Goal: Transaction & Acquisition: Purchase product/service

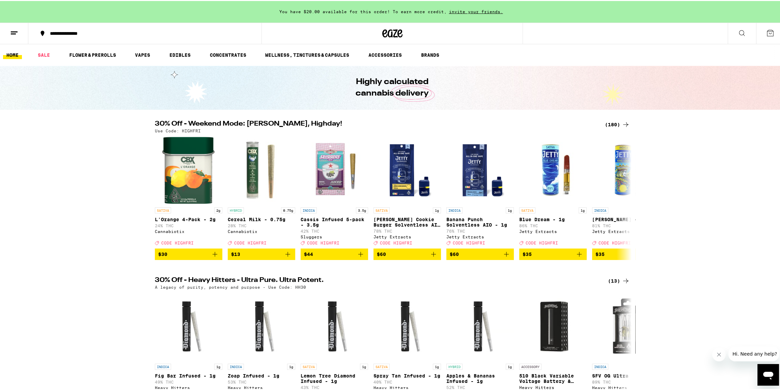
click at [767, 30] on icon at bounding box center [770, 32] width 6 height 6
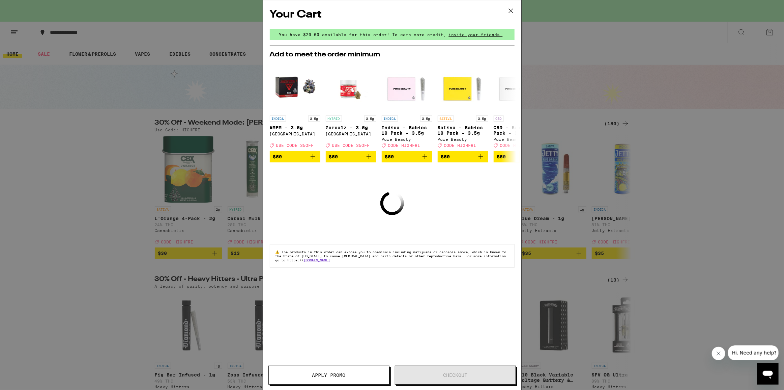
click at [512, 13] on icon at bounding box center [511, 11] width 10 height 10
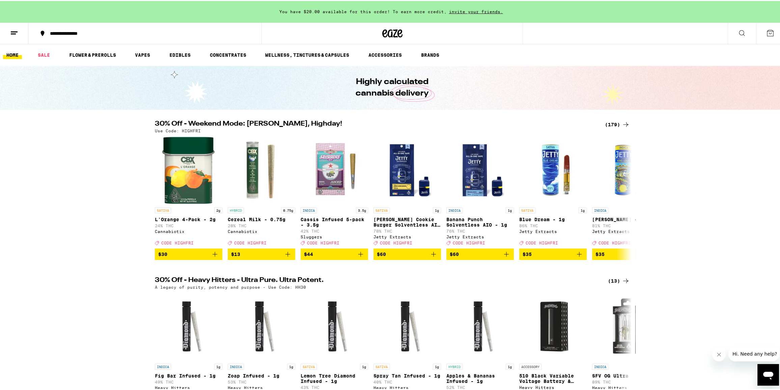
click at [770, 35] on button at bounding box center [770, 32] width 28 height 21
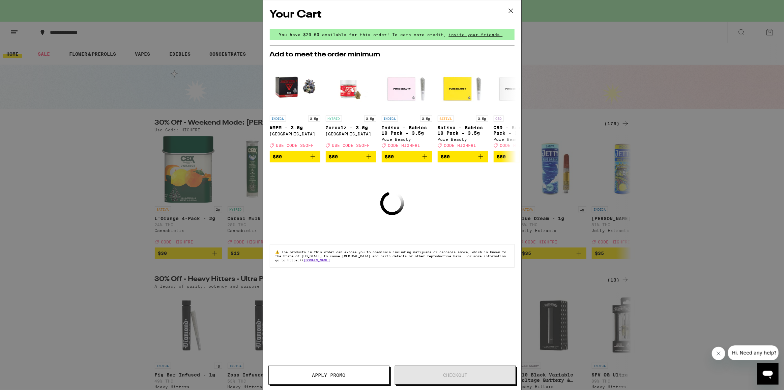
click at [516, 8] on icon at bounding box center [511, 11] width 10 height 10
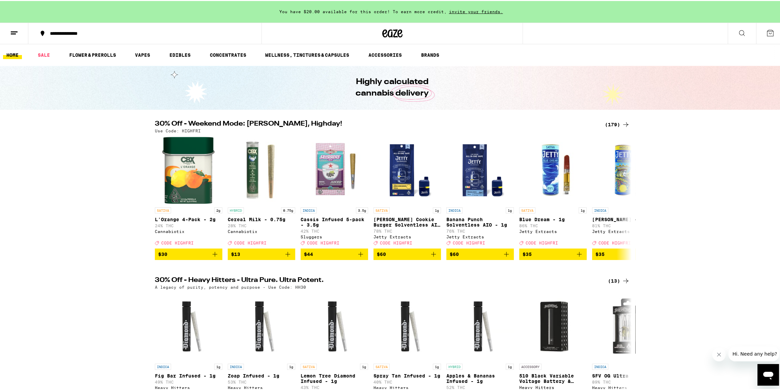
click at [767, 32] on icon at bounding box center [770, 32] width 6 height 6
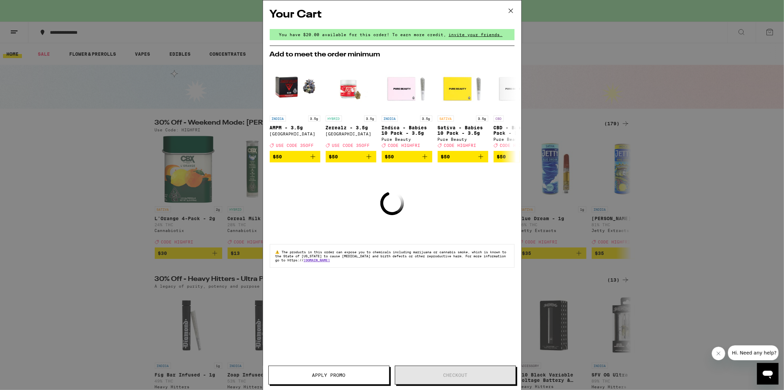
click at [513, 12] on icon at bounding box center [511, 11] width 4 height 4
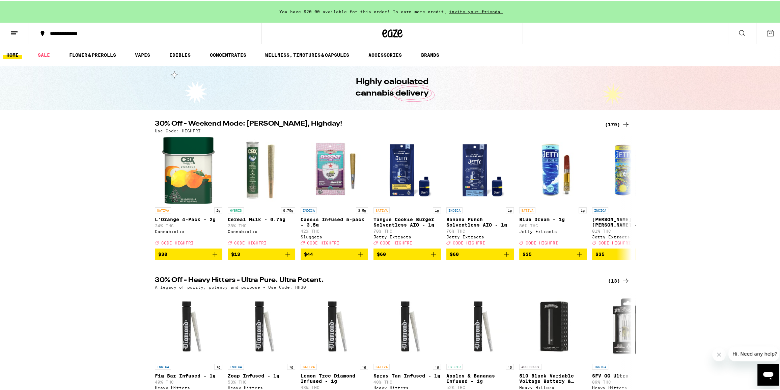
click at [769, 31] on icon at bounding box center [770, 32] width 6 height 6
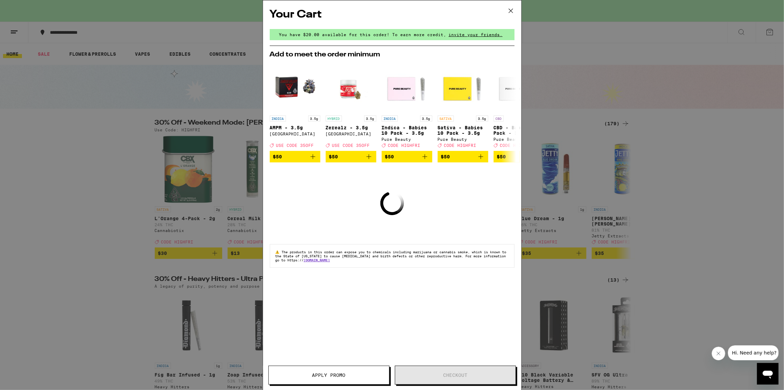
click at [513, 6] on icon at bounding box center [511, 11] width 10 height 10
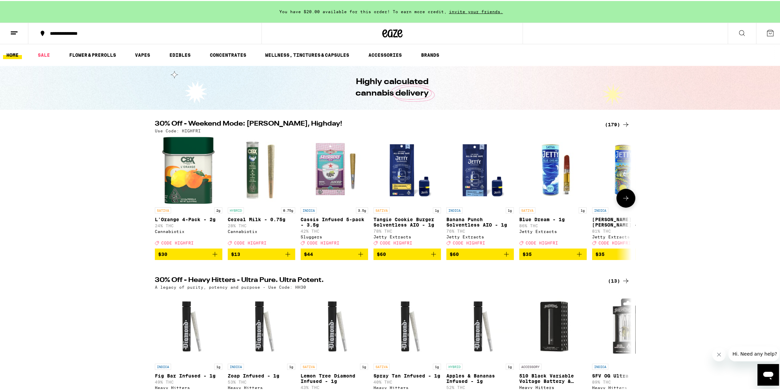
click at [360, 257] on icon "Add to bag" at bounding box center [361, 253] width 8 height 8
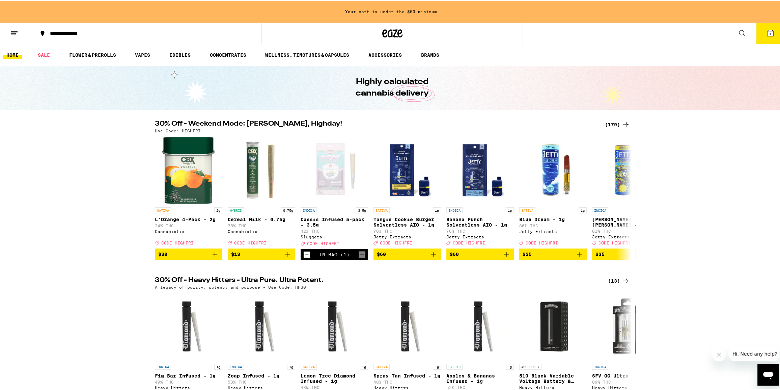
click at [616, 121] on div "(179)" at bounding box center [617, 123] width 25 height 8
click at [629, 132] on div "30% Off - Weekend Mode: [PERSON_NAME], Highday! (179) Use Code: HIGHFRI" at bounding box center [392, 125] width 486 height 12
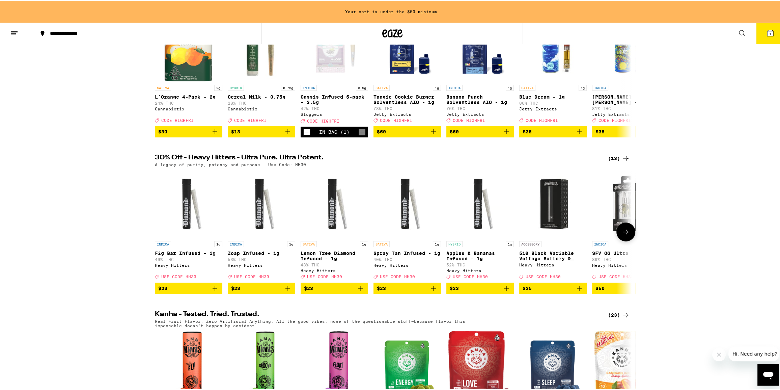
scroll to position [92, 0]
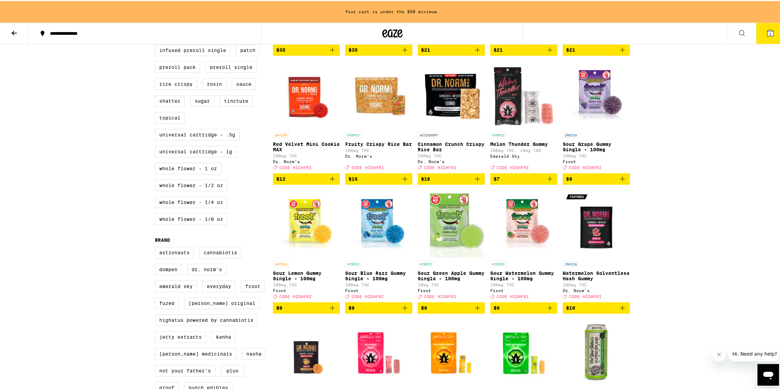
scroll to position [337, 0]
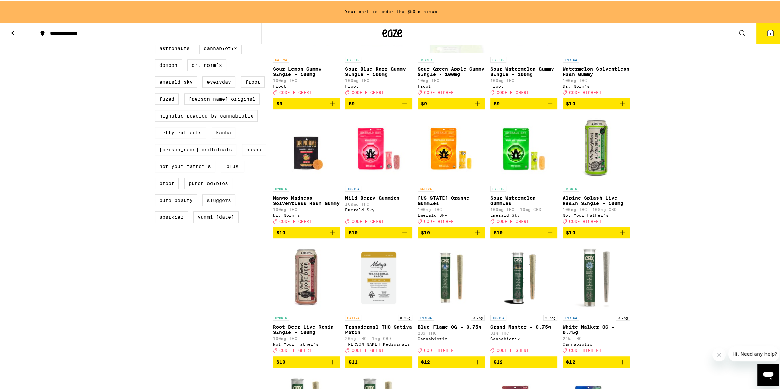
click at [223, 205] on label "Sluggers" at bounding box center [218, 198] width 33 height 11
click at [157, 43] on input "Sluggers" at bounding box center [156, 43] width 0 height 0
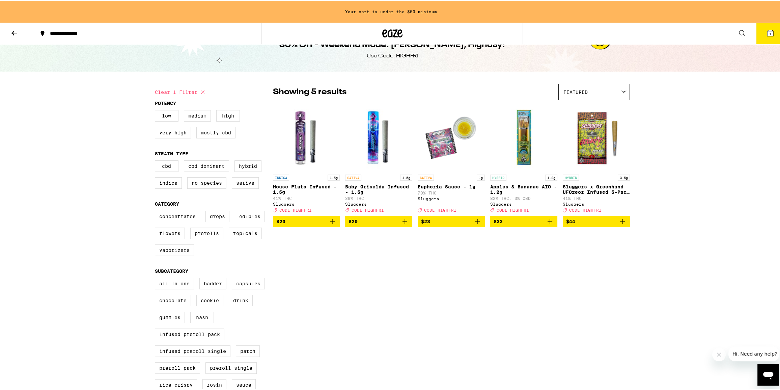
scroll to position [30, 0]
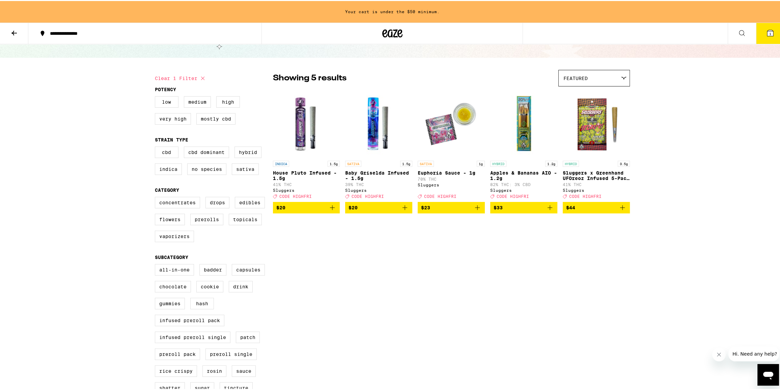
click at [621, 210] on icon "Add to bag" at bounding box center [622, 206] width 8 height 8
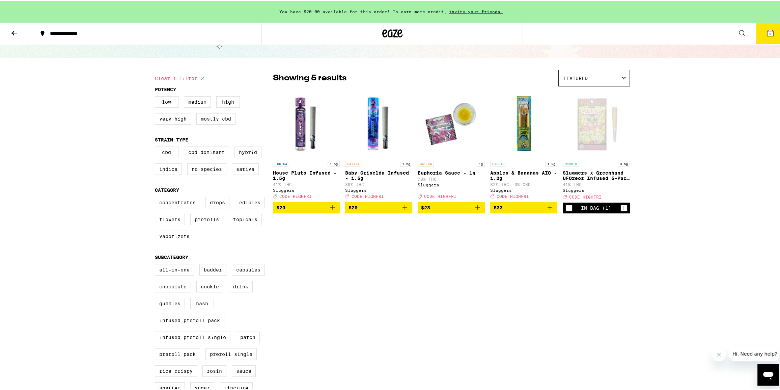
click at [201, 78] on icon at bounding box center [203, 77] width 8 height 8
checkbox input "false"
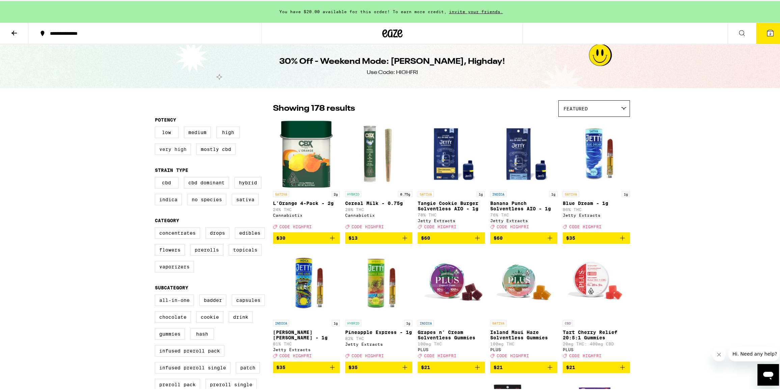
click at [163, 153] on label "Very High" at bounding box center [173, 147] width 36 height 11
click at [157, 127] on input "Very High" at bounding box center [156, 127] width 0 height 0
checkbox input "true"
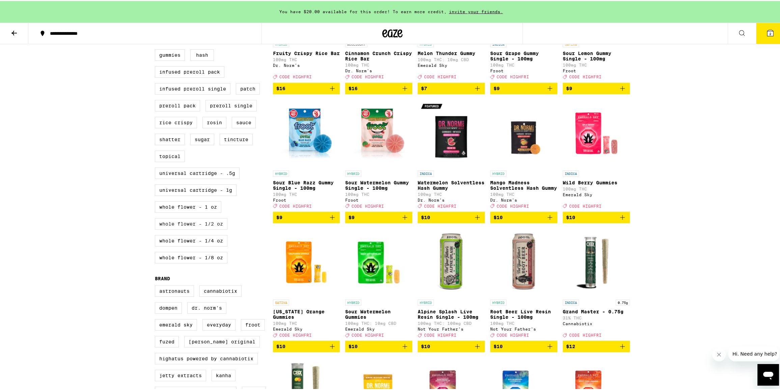
scroll to position [276, 0]
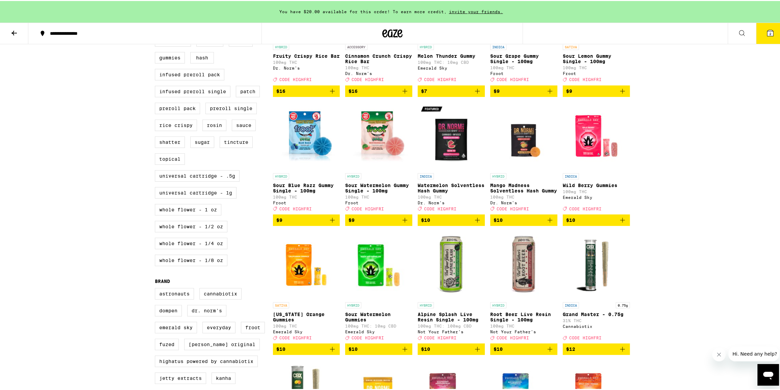
drag, startPoint x: 190, startPoint y: 162, endPoint x: 123, endPoint y: 163, distance: 67.1
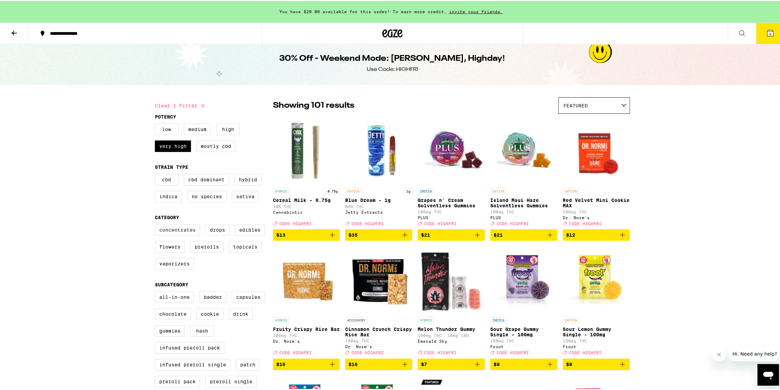
scroll to position [0, 0]
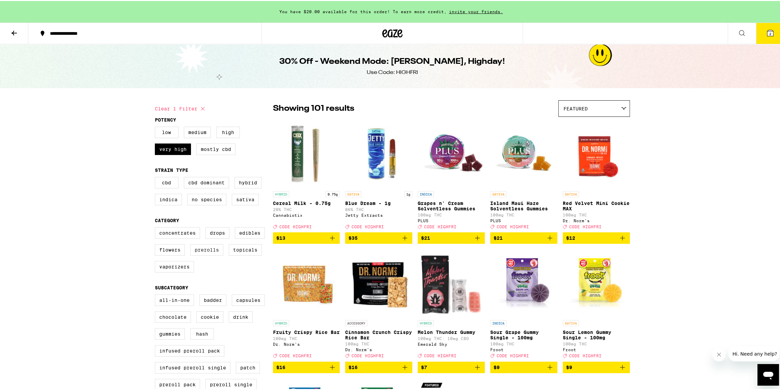
click at [208, 253] on label "Prerolls" at bounding box center [206, 248] width 33 height 11
click at [157, 227] on input "Prerolls" at bounding box center [156, 227] width 0 height 0
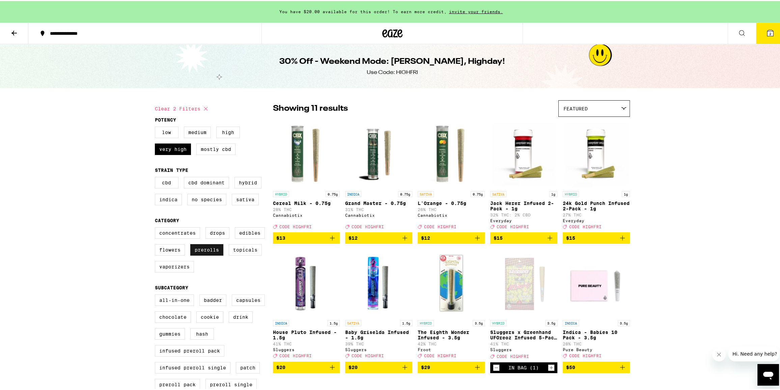
click at [203, 254] on label "Prerolls" at bounding box center [206, 248] width 33 height 11
click at [157, 227] on input "Prerolls" at bounding box center [156, 227] width 0 height 0
checkbox input "false"
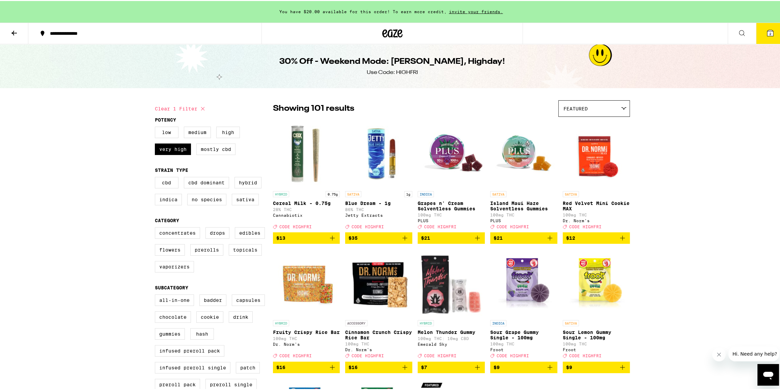
click at [171, 141] on div "Low Medium High Very High Mostly CBD" at bounding box center [214, 143] width 118 height 34
click at [175, 148] on label "Very High" at bounding box center [173, 147] width 36 height 11
click at [157, 127] on input "Very High" at bounding box center [156, 127] width 0 height 0
checkbox input "false"
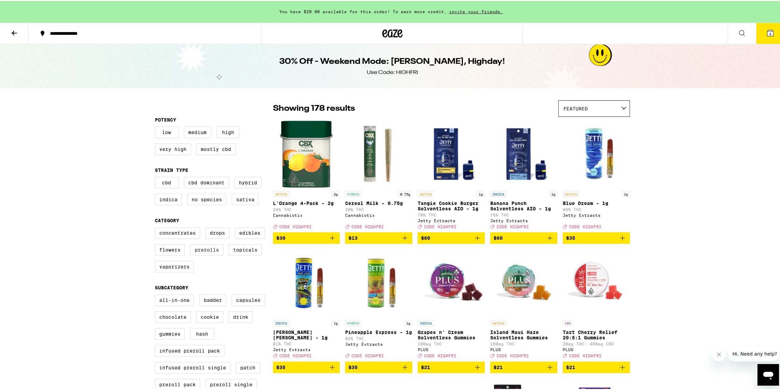
click at [210, 254] on label "Prerolls" at bounding box center [206, 248] width 33 height 11
click at [157, 227] on input "Prerolls" at bounding box center [156, 227] width 0 height 0
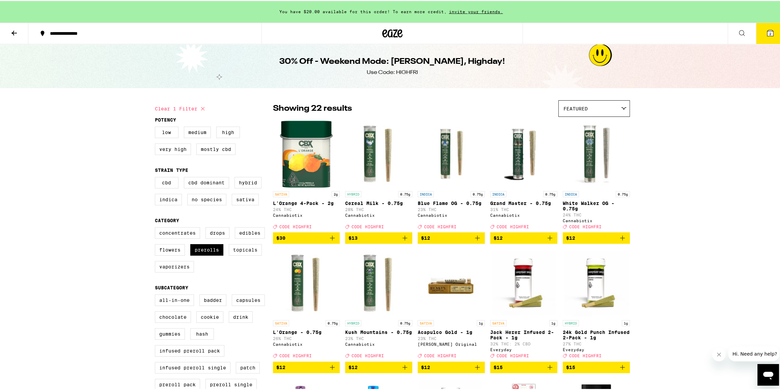
checkbox input "false"
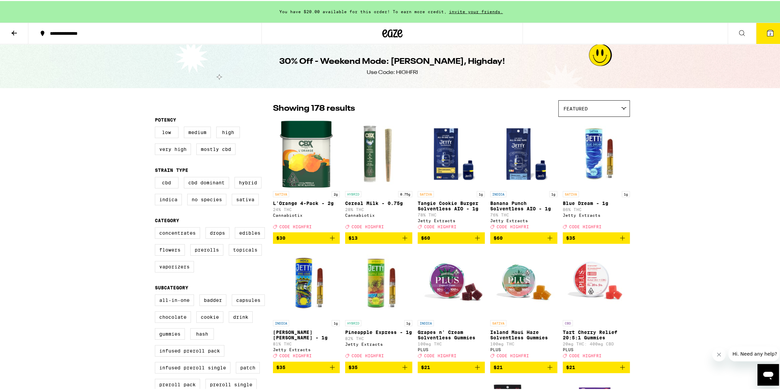
click at [323, 64] on h1 "30% Off - Weekend Mode: [PERSON_NAME], Highday!" at bounding box center [392, 60] width 226 height 11
click at [19, 31] on button at bounding box center [14, 32] width 28 height 21
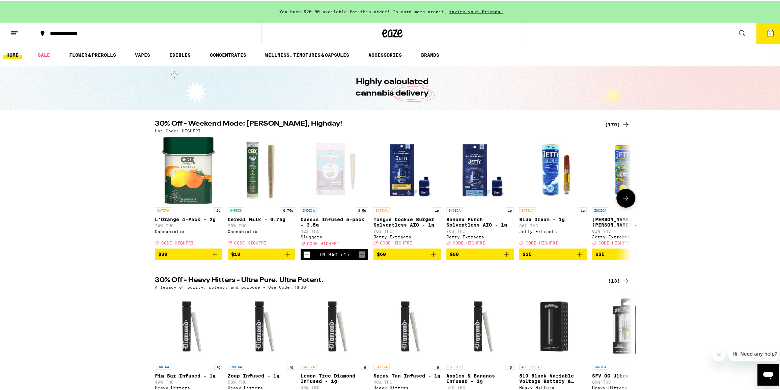
click at [336, 183] on div "Open page for Cassis Infused 5-pack - 3.5g from Sluggers" at bounding box center [334, 168] width 67 height 67
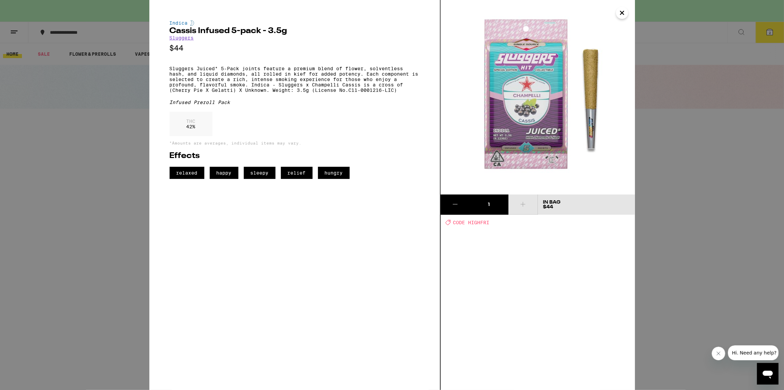
click at [623, 11] on icon "Close" at bounding box center [622, 13] width 8 height 10
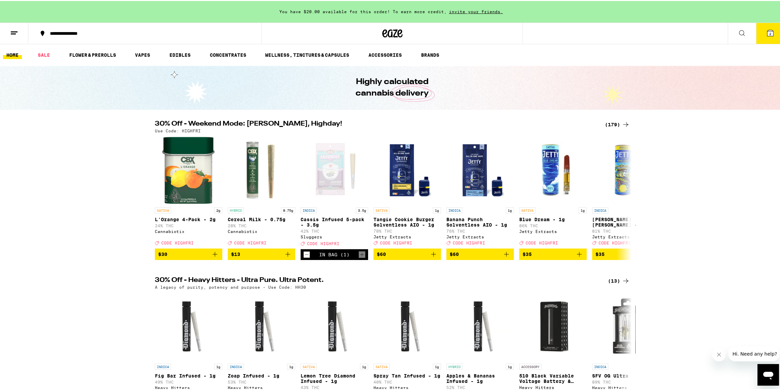
click at [614, 124] on div "(179)" at bounding box center [617, 123] width 25 height 8
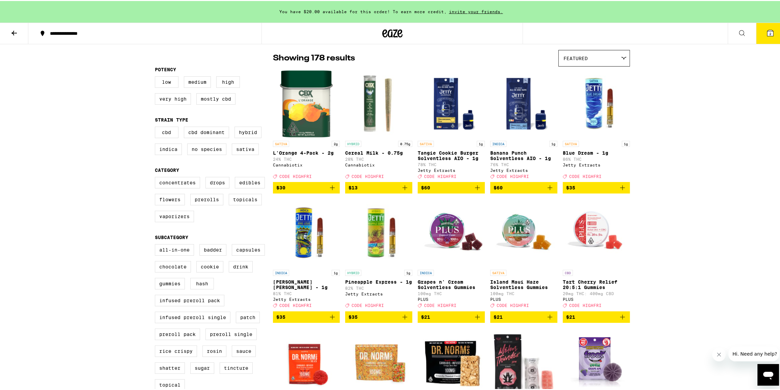
scroll to position [61, 0]
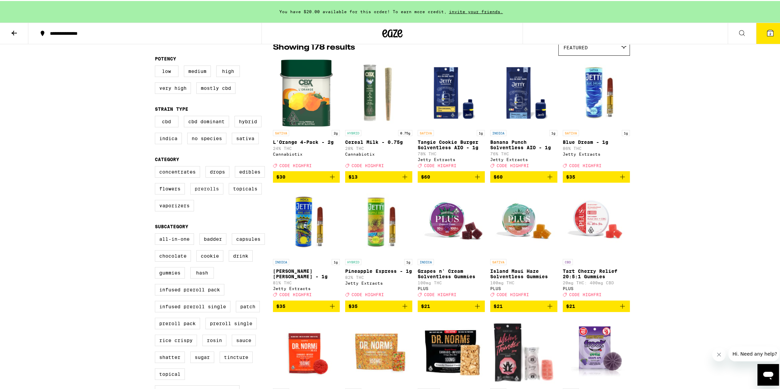
click at [197, 190] on label "Prerolls" at bounding box center [206, 187] width 33 height 11
click at [157, 166] on input "Prerolls" at bounding box center [156, 166] width 0 height 0
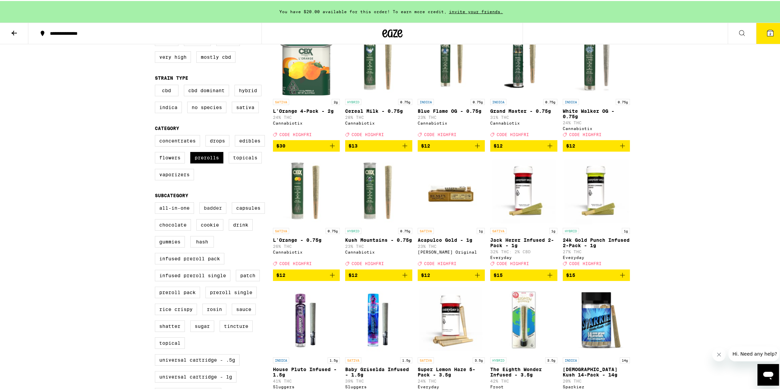
scroll to position [92, 0]
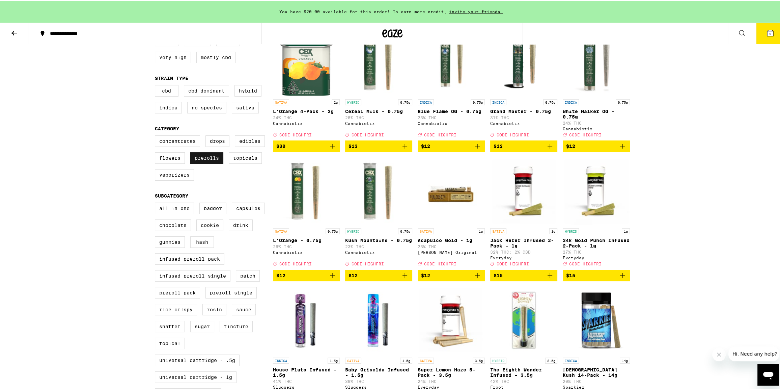
click at [210, 163] on label "Prerolls" at bounding box center [206, 156] width 33 height 11
click at [157, 136] on input "Prerolls" at bounding box center [156, 135] width 0 height 0
checkbox input "false"
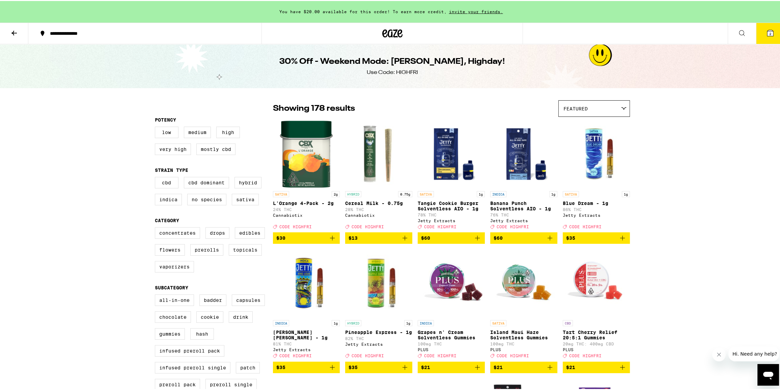
click at [175, 157] on div "Low Medium High Very High Mostly CBD" at bounding box center [214, 143] width 118 height 34
click at [176, 154] on label "Very High" at bounding box center [173, 147] width 36 height 11
click at [157, 127] on input "Very High" at bounding box center [156, 127] width 0 height 0
checkbox input "true"
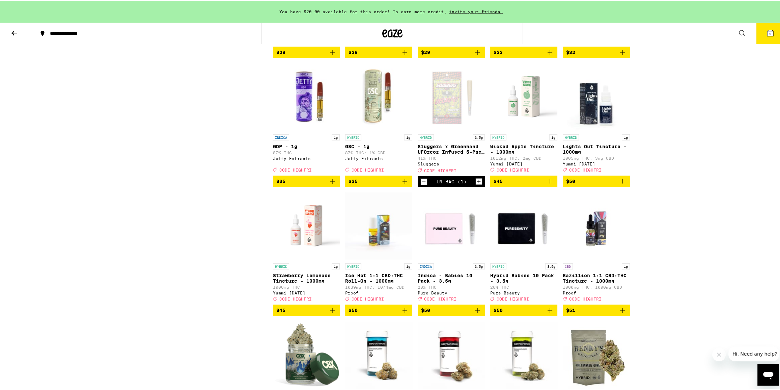
scroll to position [2208, 0]
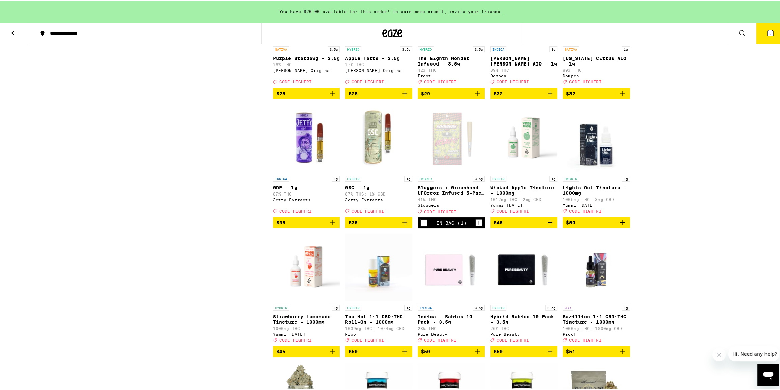
click at [384, 171] on img "Open page for GSC - 1g from Jetty Extracts" at bounding box center [378, 137] width 67 height 67
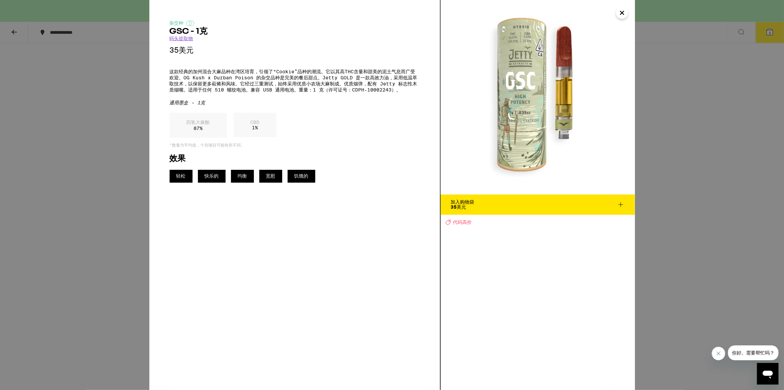
click at [620, 10] on icon "关闭" at bounding box center [622, 13] width 8 height 10
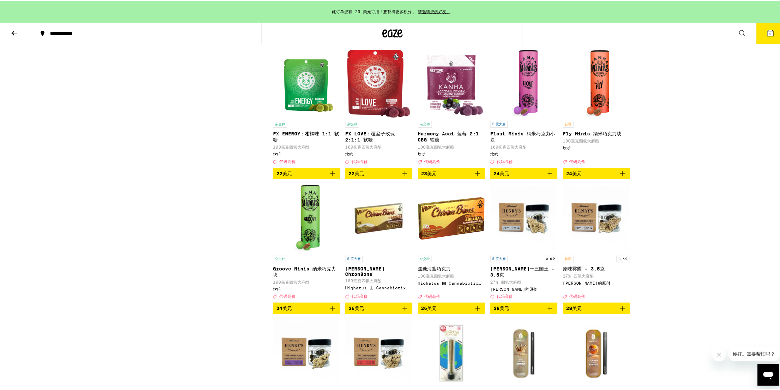
scroll to position [1927, 0]
click at [15, 34] on icon at bounding box center [14, 32] width 8 height 8
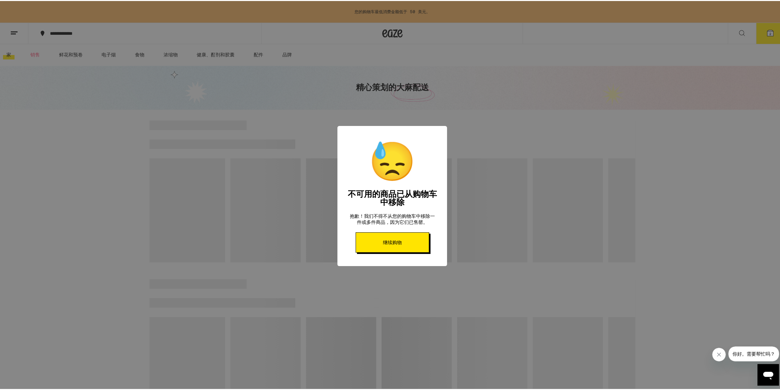
click at [393, 250] on button "继续购物" at bounding box center [393, 241] width 74 height 20
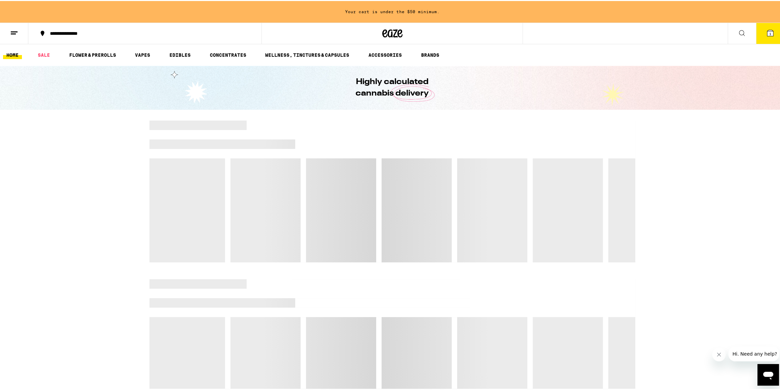
click at [771, 36] on button "1" at bounding box center [770, 32] width 28 height 21
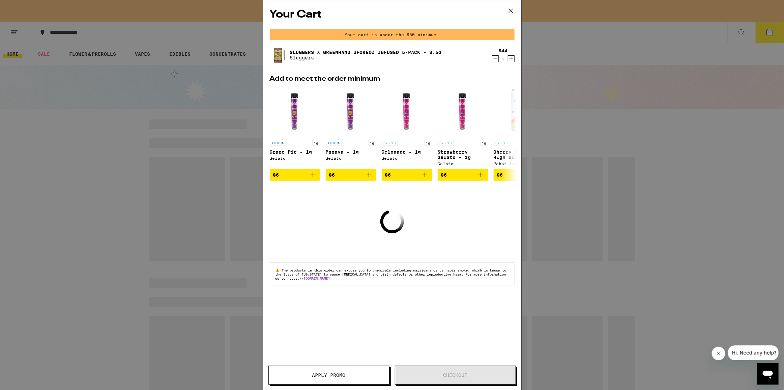
click at [508, 12] on icon at bounding box center [511, 11] width 10 height 10
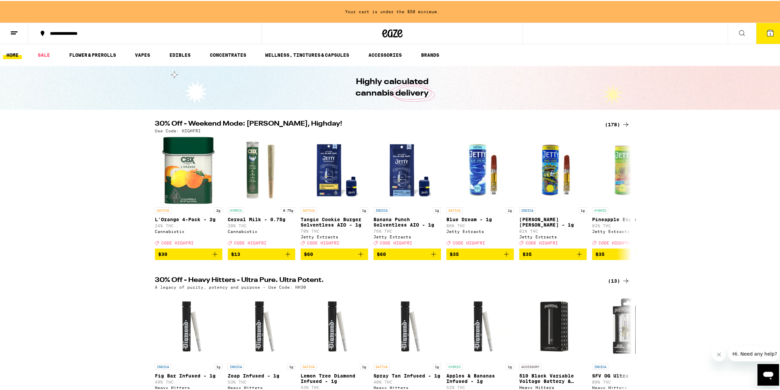
click at [617, 122] on div "(178)" at bounding box center [617, 123] width 25 height 8
click at [44, 54] on link "SALE" at bounding box center [43, 54] width 19 height 8
click at [41, 54] on link "SALE" at bounding box center [43, 54] width 19 height 8
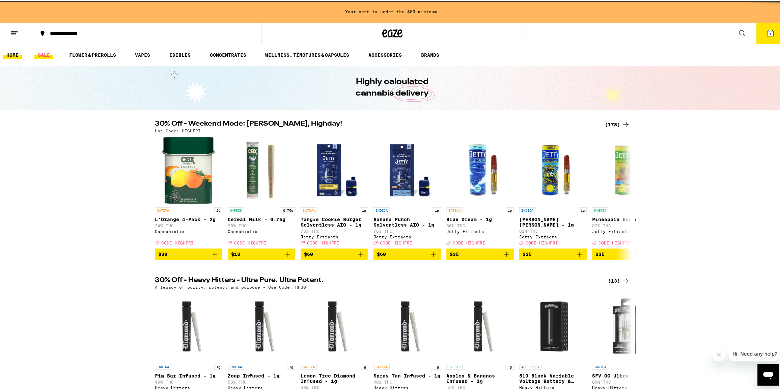
click at [41, 54] on link "SALE" at bounding box center [43, 54] width 19 height 8
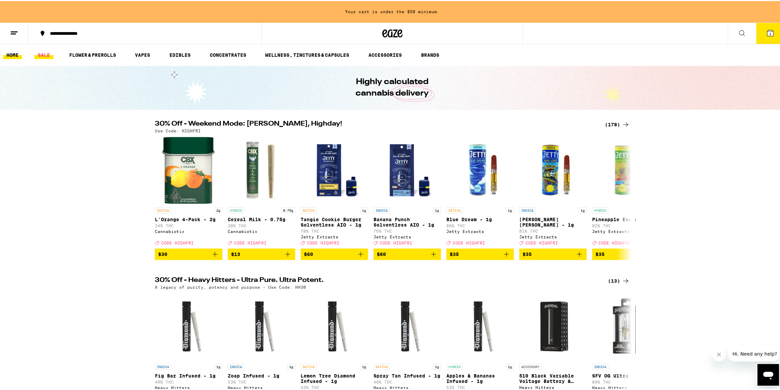
click at [41, 55] on link "SALE" at bounding box center [43, 54] width 19 height 8
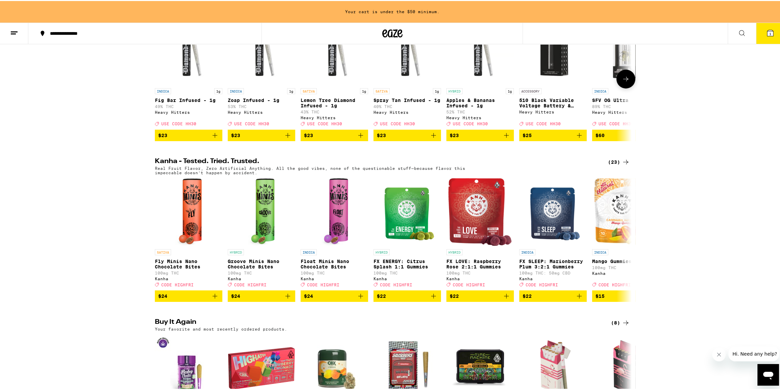
scroll to position [276, 0]
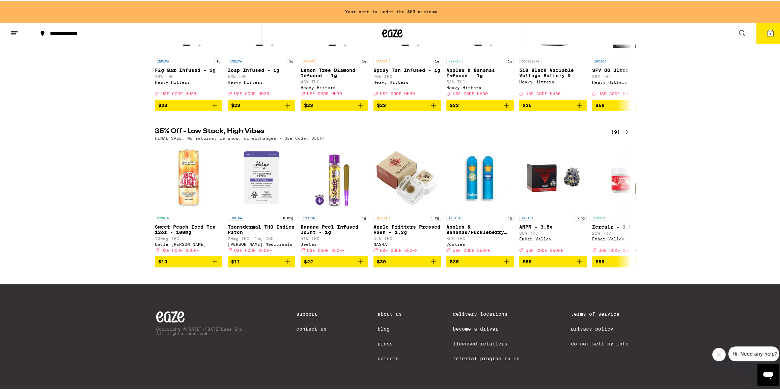
scroll to position [318, 0]
click at [615, 127] on div "(9)" at bounding box center [620, 131] width 19 height 8
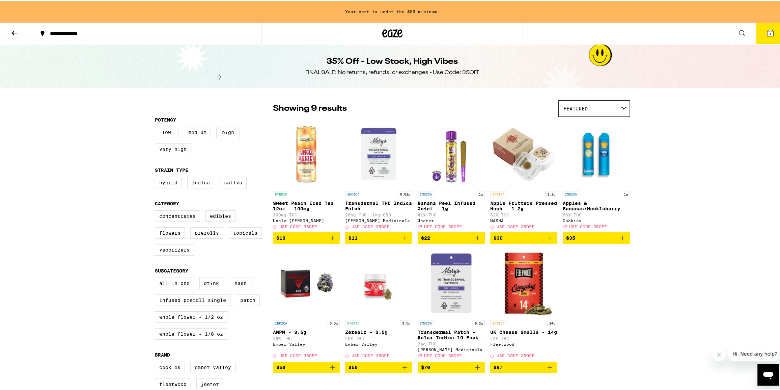
click at [475, 239] on icon "Add to bag" at bounding box center [477, 236] width 5 height 5
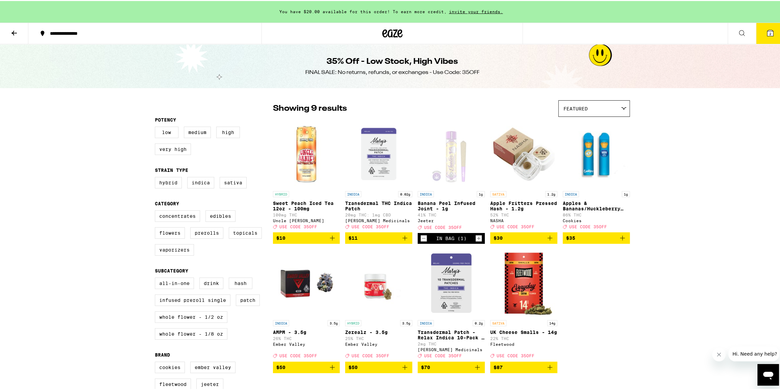
click at [618, 240] on icon "Add to bag" at bounding box center [622, 237] width 8 height 8
click at [768, 39] on button "3" at bounding box center [770, 32] width 28 height 21
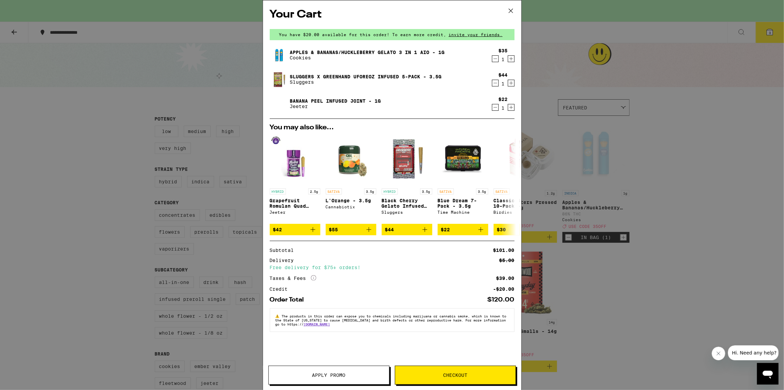
click at [354, 379] on button "Apply Promo" at bounding box center [329, 374] width 121 height 19
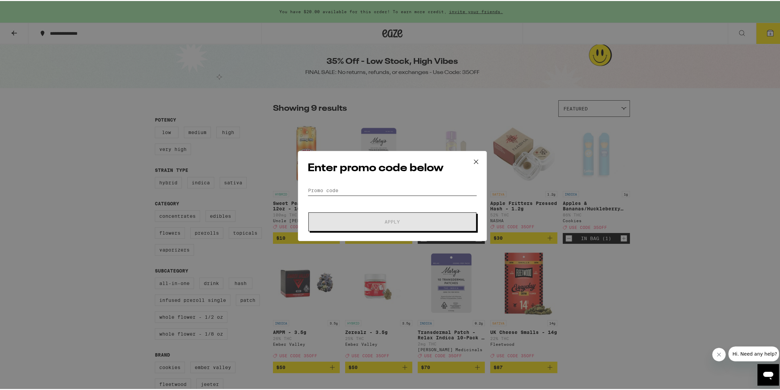
click at [357, 190] on input "Promo Code" at bounding box center [392, 189] width 169 height 10
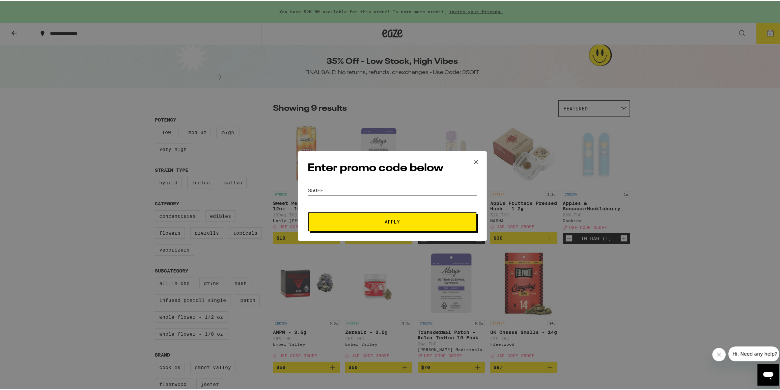
type input "35off"
click at [308, 211] on button "Apply" at bounding box center [392, 220] width 168 height 19
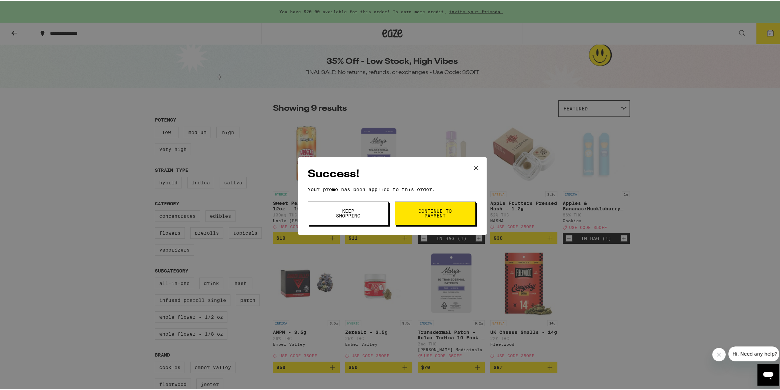
click at [444, 209] on span "Continue to payment" at bounding box center [435, 211] width 34 height 9
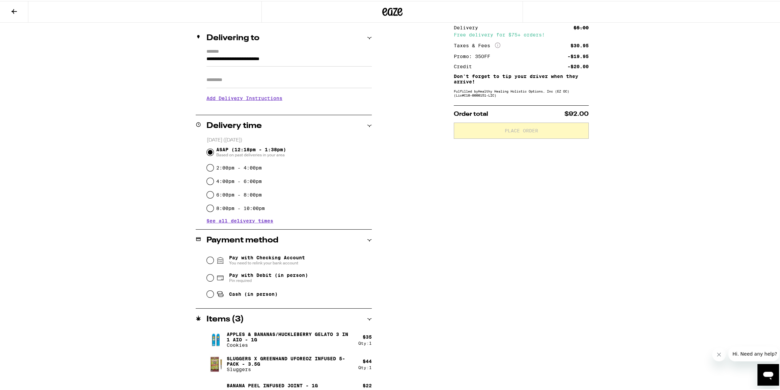
scroll to position [87, 0]
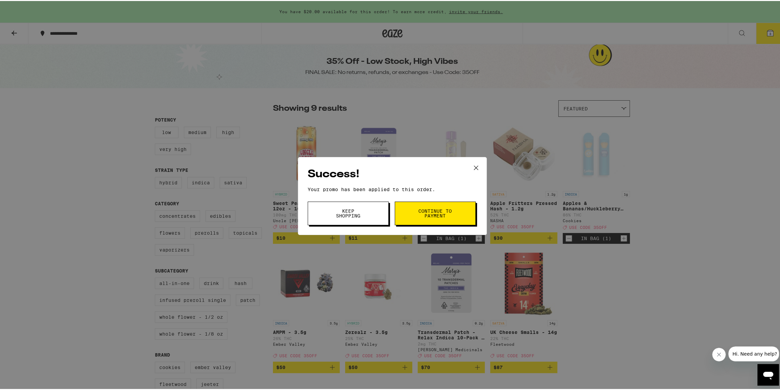
click at [355, 217] on span "Keep Shopping" at bounding box center [348, 211] width 34 height 9
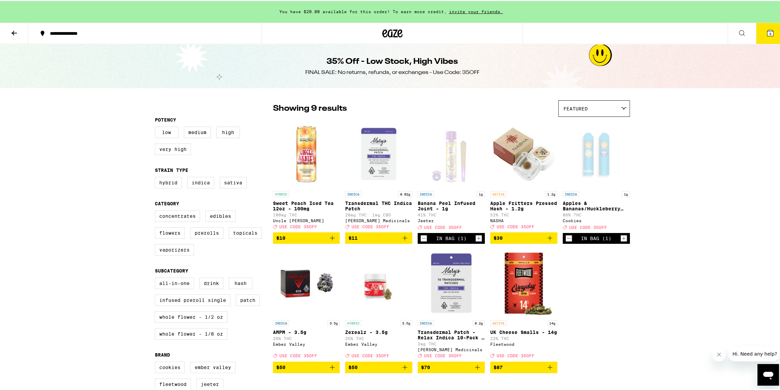
click at [773, 38] on button "3" at bounding box center [770, 32] width 28 height 21
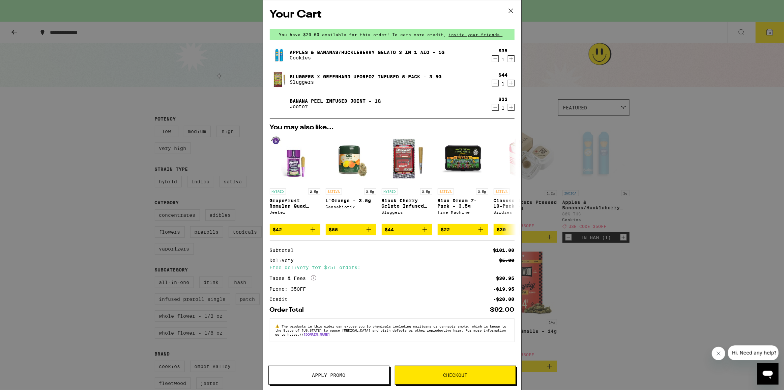
click at [340, 369] on button "Apply Promo" at bounding box center [329, 374] width 121 height 19
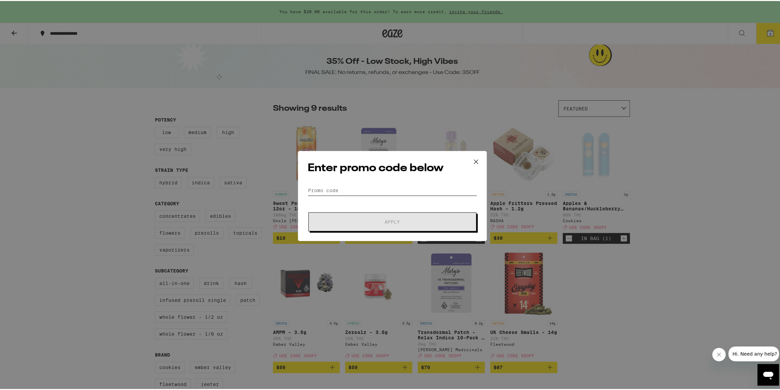
click at [338, 185] on input "Promo Code" at bounding box center [392, 189] width 169 height 10
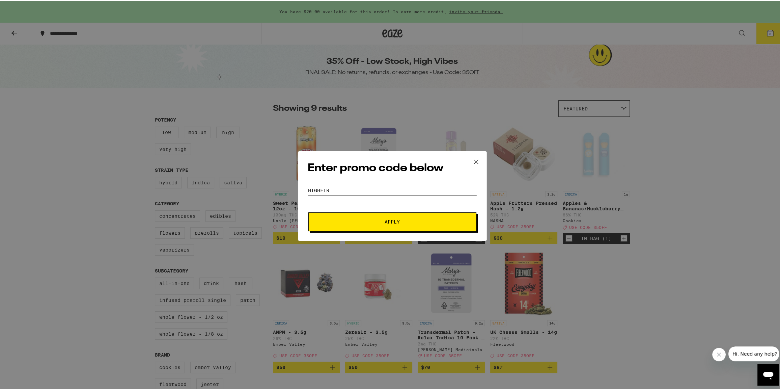
click at [308, 211] on button "Apply" at bounding box center [392, 220] width 168 height 19
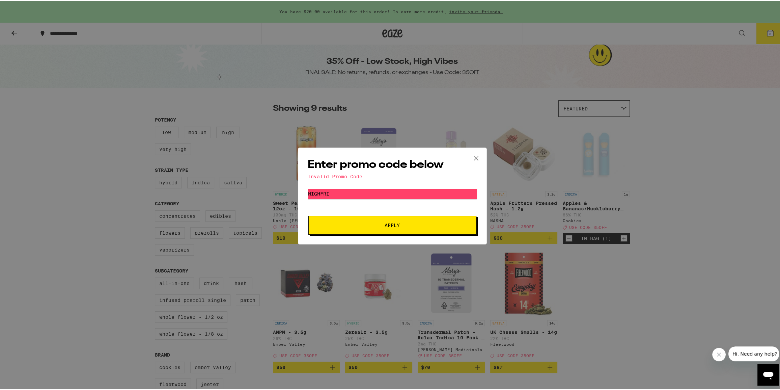
type input "highFRI"
click at [308, 215] on button "Apply" at bounding box center [392, 224] width 168 height 19
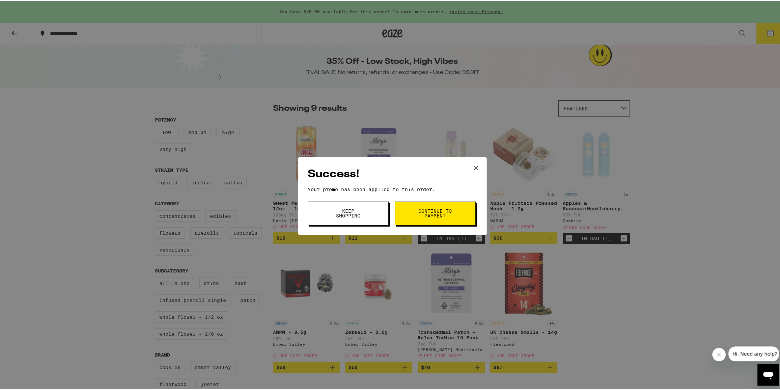
click at [427, 211] on span "Continue to payment" at bounding box center [435, 211] width 34 height 9
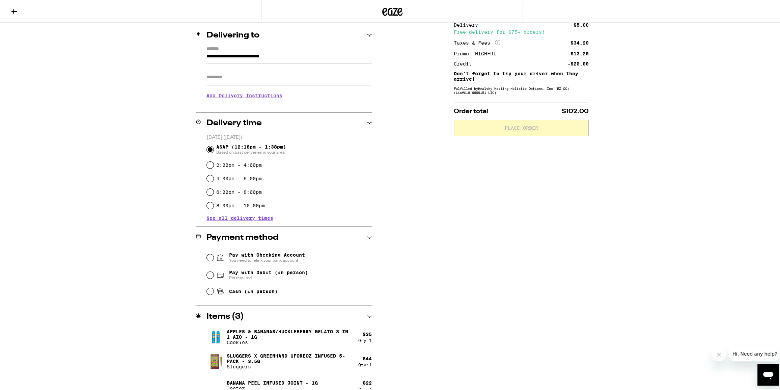
scroll to position [87, 0]
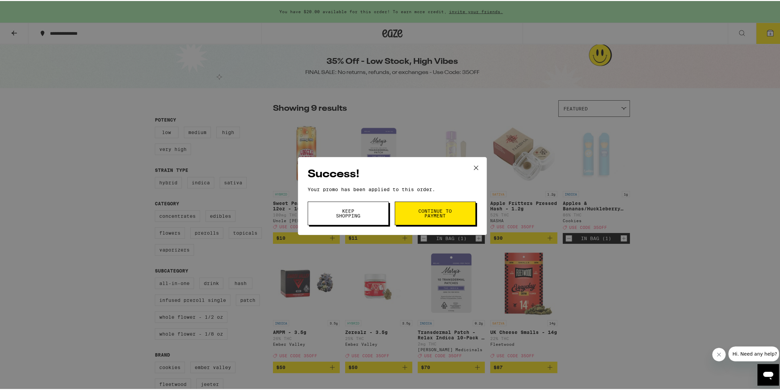
click at [334, 220] on button "Keep Shopping" at bounding box center [348, 212] width 81 height 24
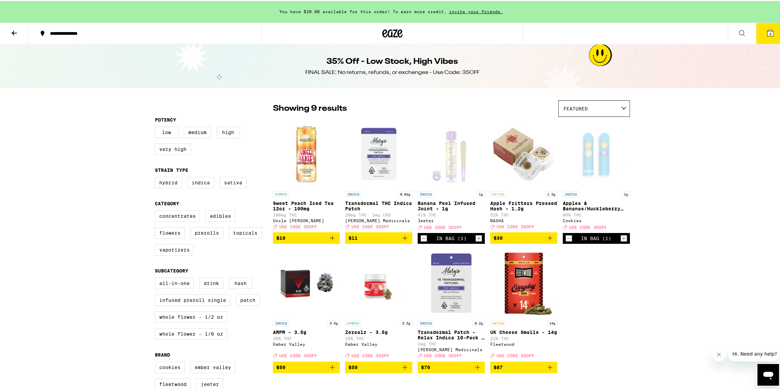
click at [772, 37] on button "3" at bounding box center [770, 32] width 28 height 21
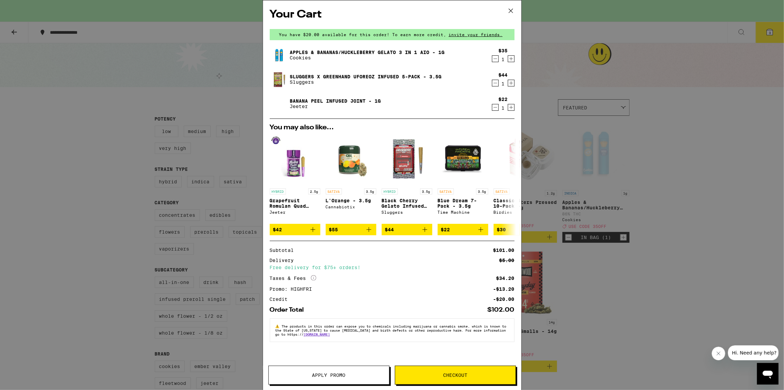
click at [330, 378] on button "Apply Promo" at bounding box center [329, 374] width 121 height 19
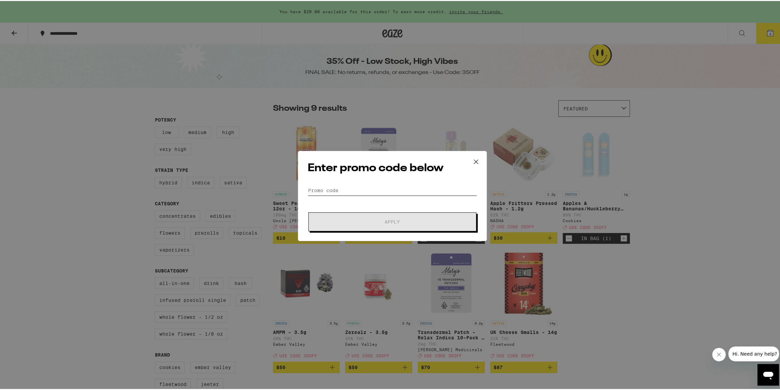
click at [325, 191] on input "Promo Code" at bounding box center [392, 189] width 169 height 10
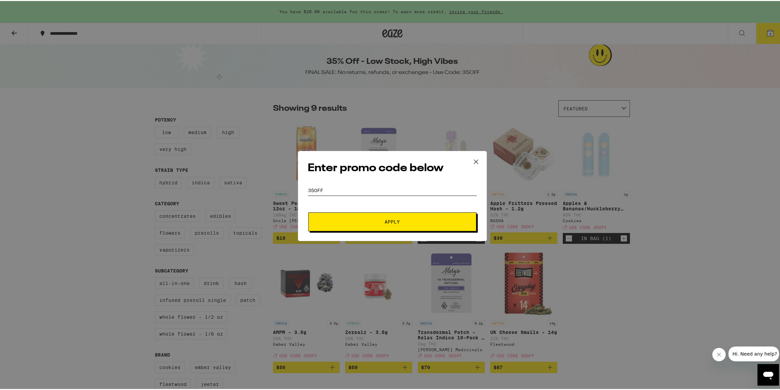
type input "35OFF"
click at [308, 211] on button "Apply" at bounding box center [392, 220] width 168 height 19
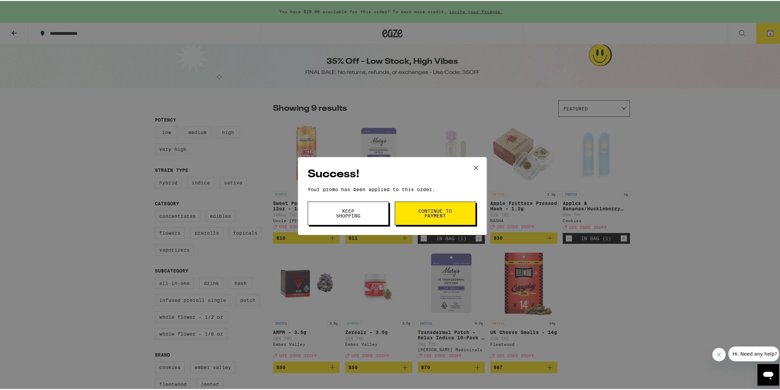
click at [398, 208] on button "Continue to payment" at bounding box center [435, 212] width 81 height 24
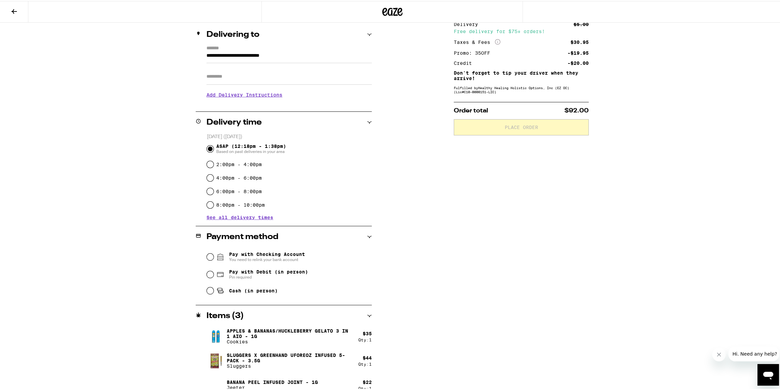
scroll to position [87, 0]
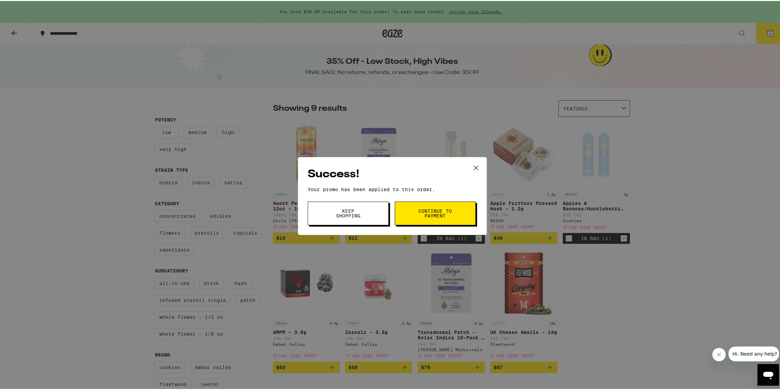
click at [364, 220] on button "Keep Shopping" at bounding box center [348, 212] width 81 height 24
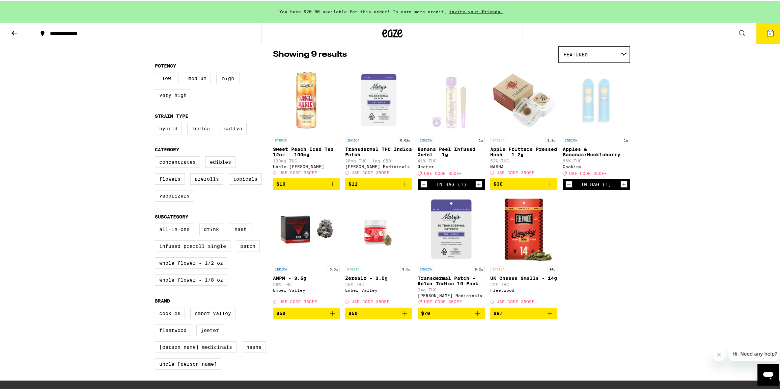
scroll to position [44, 0]
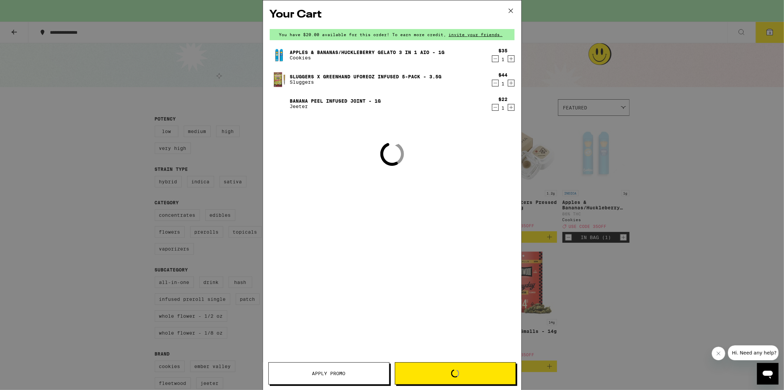
click at [475, 167] on div "Your Cart You have $20.00 available for this order! To earn more credit, invite…" at bounding box center [392, 195] width 784 height 390
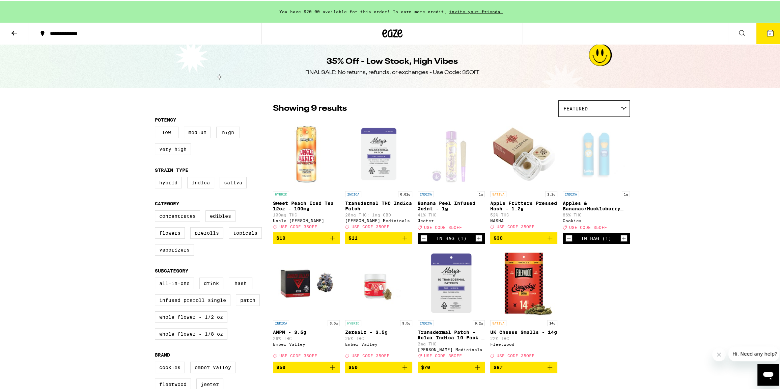
click at [13, 27] on button at bounding box center [14, 32] width 28 height 21
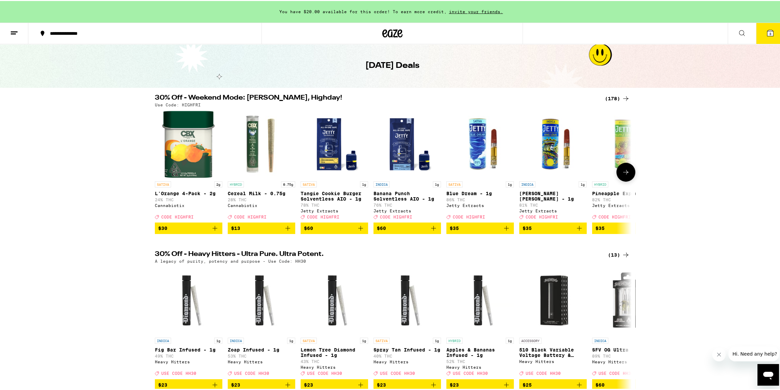
scroll to position [122, 0]
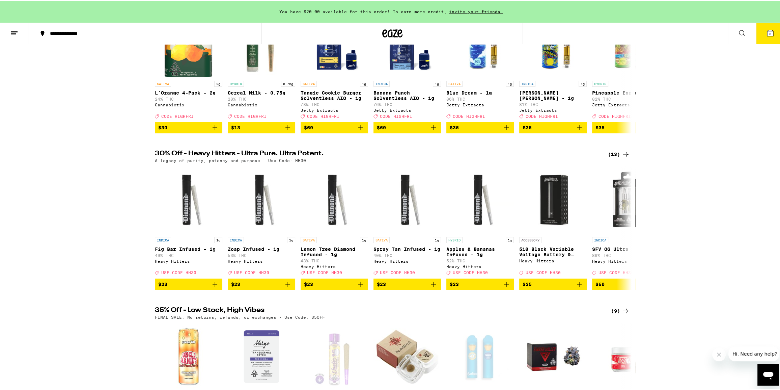
click at [617, 157] on div "(13)" at bounding box center [619, 153] width 22 height 8
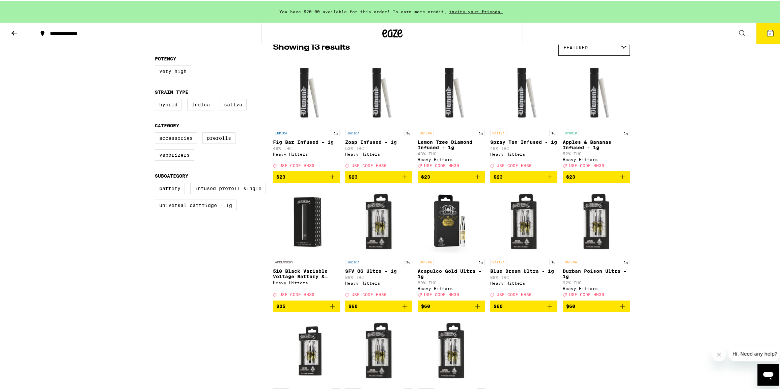
scroll to position [30, 0]
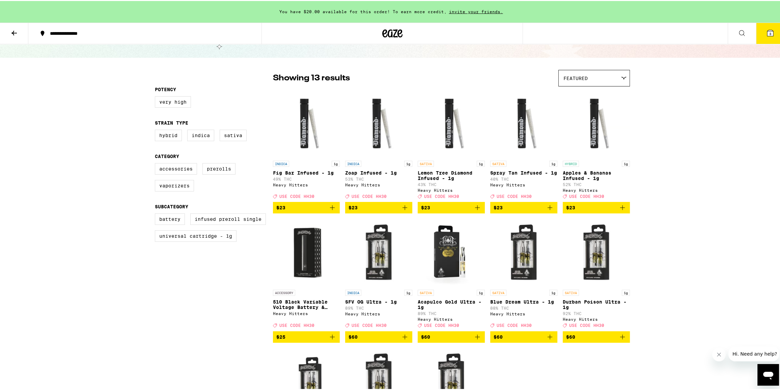
click at [311, 247] on img "Open page for 510 Black Variable Voltage Battery & Charger from Heavy Hitters" at bounding box center [306, 251] width 67 height 67
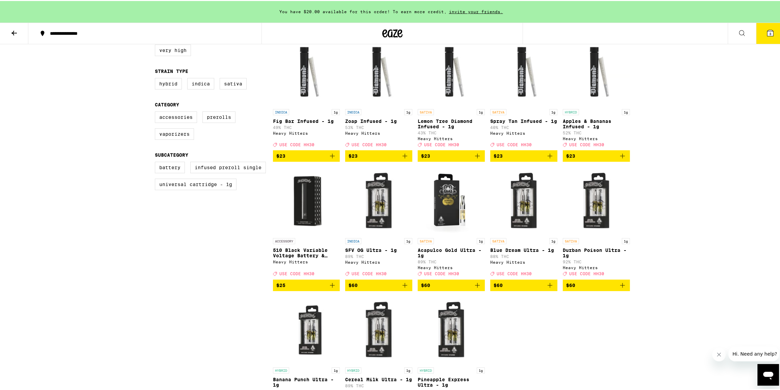
scroll to position [92, 0]
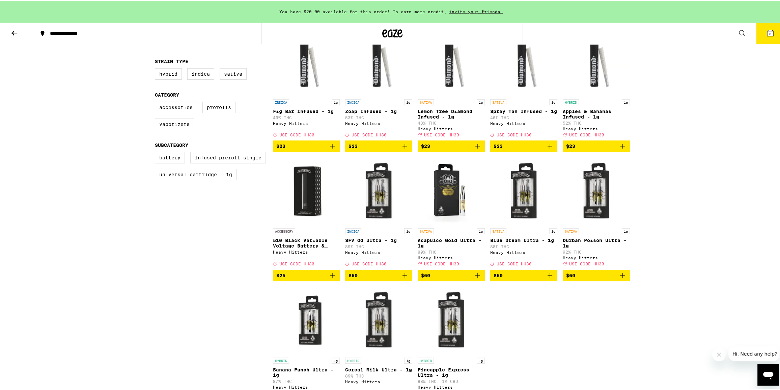
drag, startPoint x: 476, startPoint y: 263, endPoint x: 477, endPoint y: 258, distance: 5.6
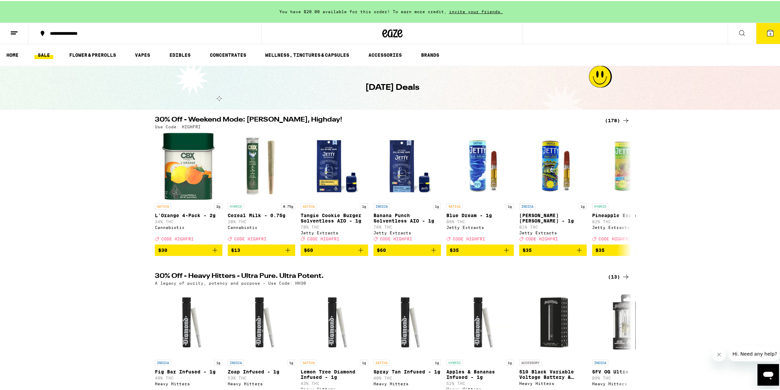
click at [610, 127] on div "Use Code: HIGHFRI" at bounding box center [392, 125] width 475 height 4
click at [618, 118] on div "(178)" at bounding box center [617, 119] width 25 height 8
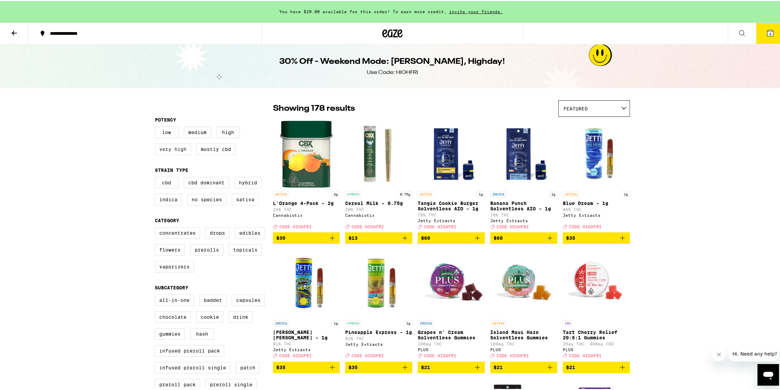
click at [180, 153] on label "Very High" at bounding box center [173, 147] width 36 height 11
click at [157, 127] on input "Very High" at bounding box center [156, 127] width 0 height 0
checkbox input "true"
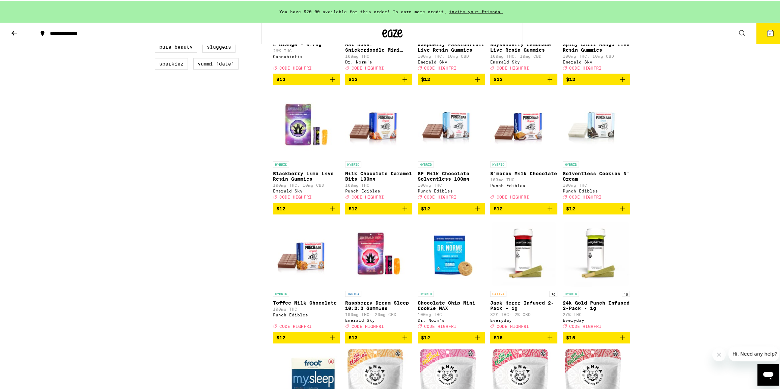
scroll to position [675, 0]
click at [478, 211] on icon "Add to bag" at bounding box center [477, 207] width 8 height 8
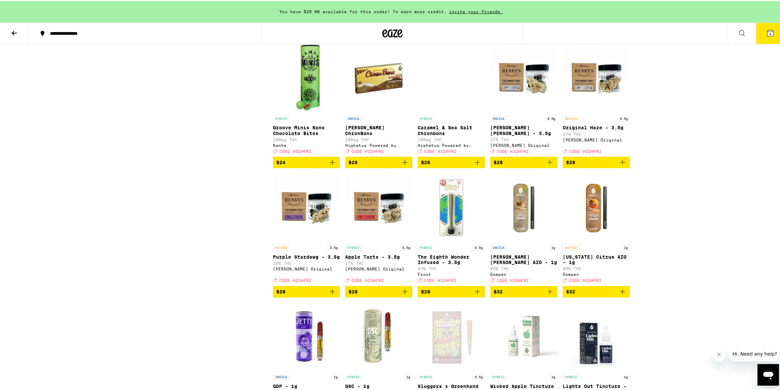
scroll to position [2024, 0]
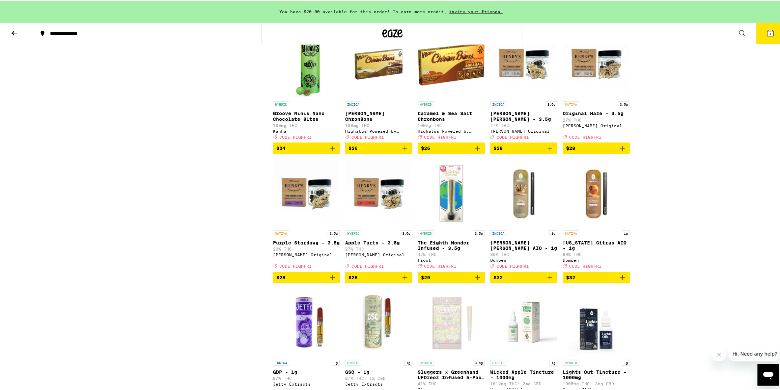
click at [584, 226] on img "Open page for California Citrus AIO - 1g from Dompen" at bounding box center [596, 191] width 67 height 67
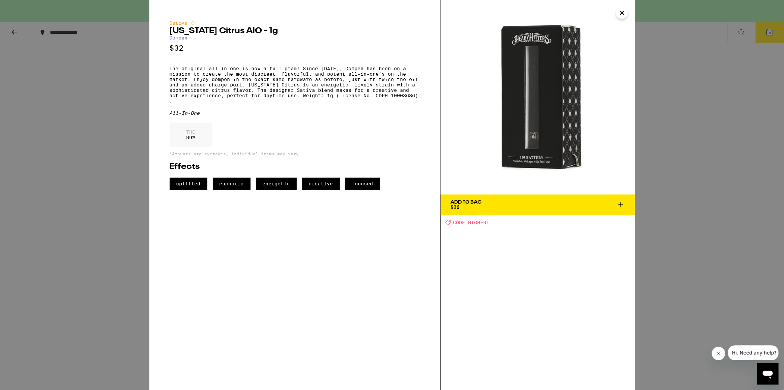
click at [622, 11] on icon "Close" at bounding box center [622, 13] width 8 height 10
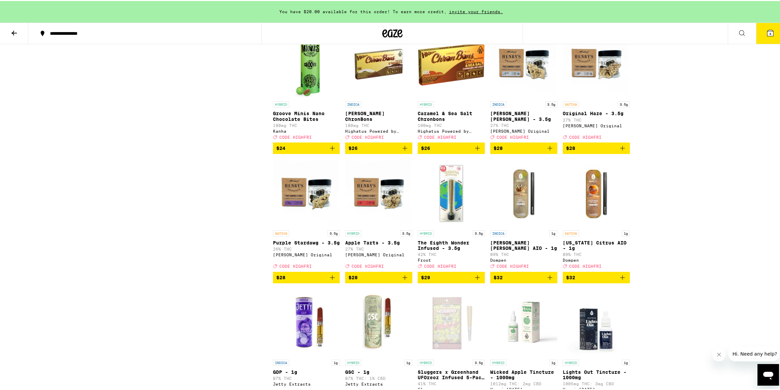
click at [592, 226] on img "Open page for California Citrus AIO - 1g from Dompen" at bounding box center [596, 191] width 67 height 67
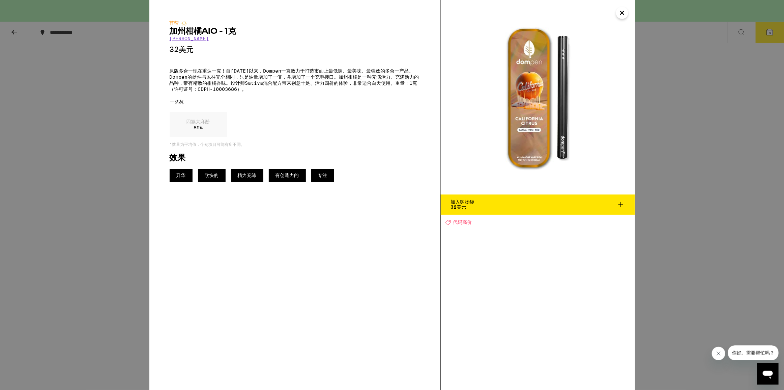
click at [625, 16] on icon "关闭" at bounding box center [622, 13] width 8 height 10
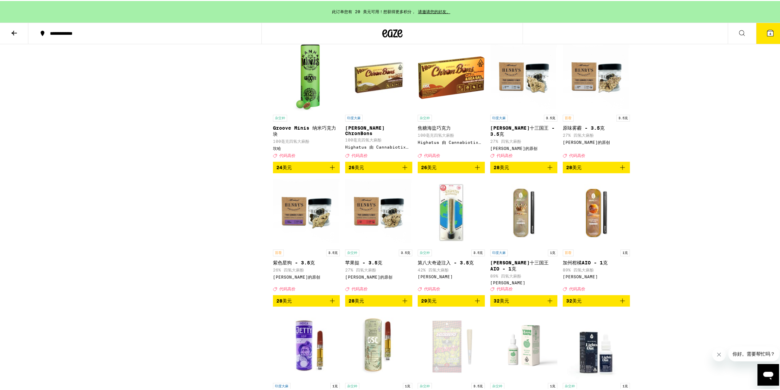
scroll to position [2055, 0]
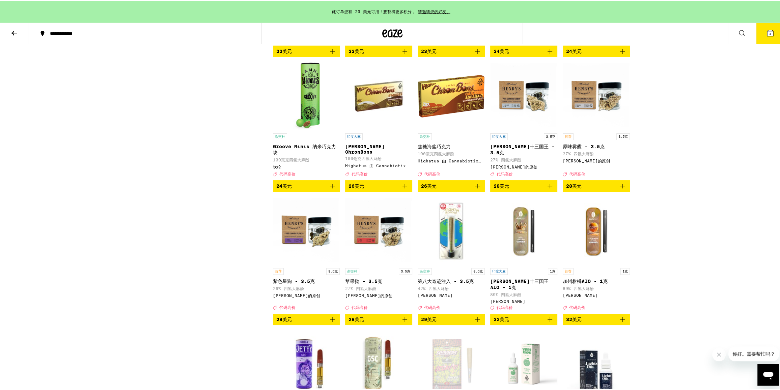
click at [621, 314] on icon "加入购物袋" at bounding box center [622, 318] width 8 height 8
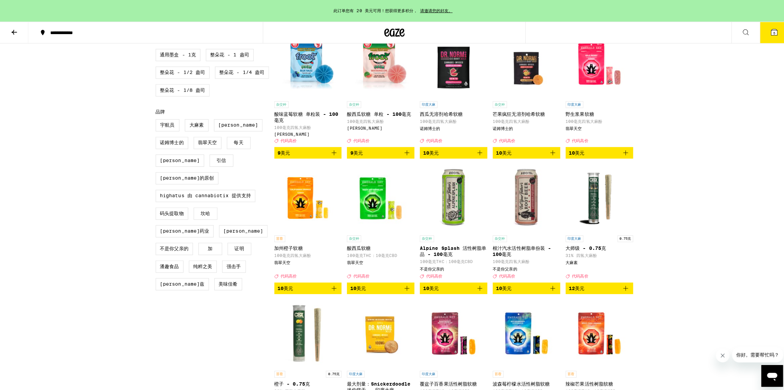
scroll to position [368, 0]
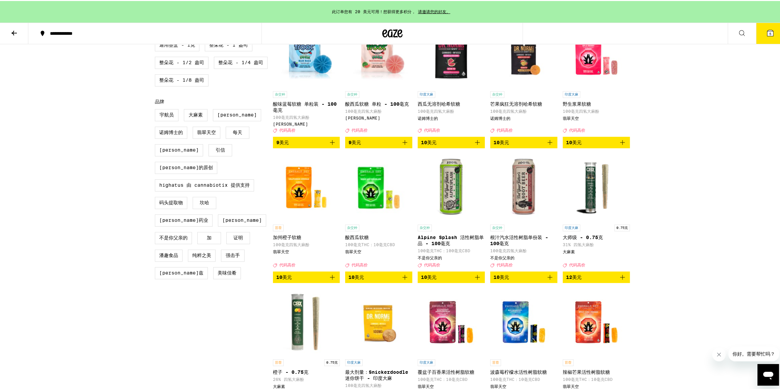
click at [546, 272] on icon "加入购物袋" at bounding box center [550, 276] width 8 height 8
click at [767, 35] on icon at bounding box center [770, 32] width 8 height 8
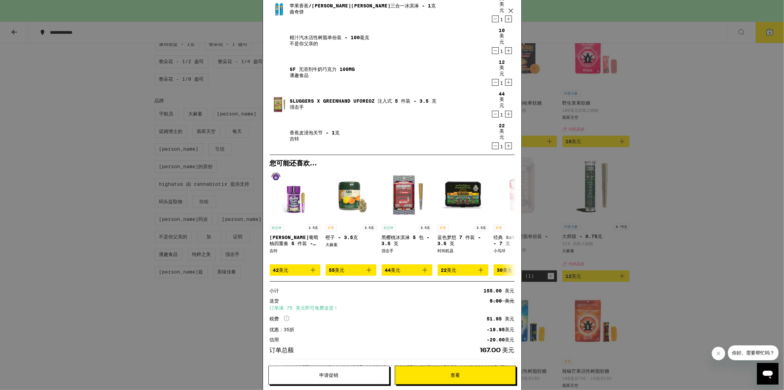
scroll to position [112, 0]
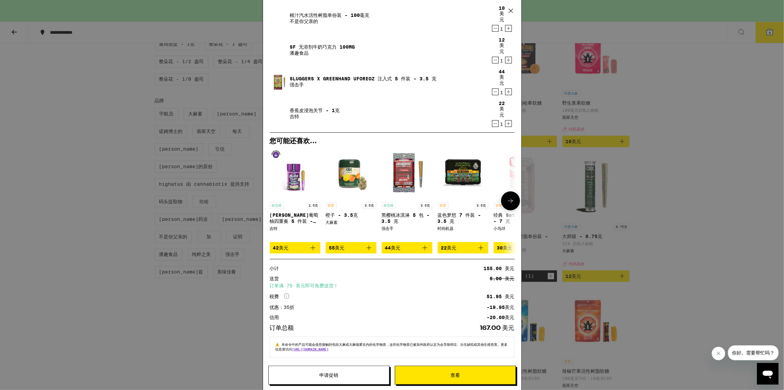
click at [313, 250] on icon "加入购物袋" at bounding box center [313, 248] width 8 height 8
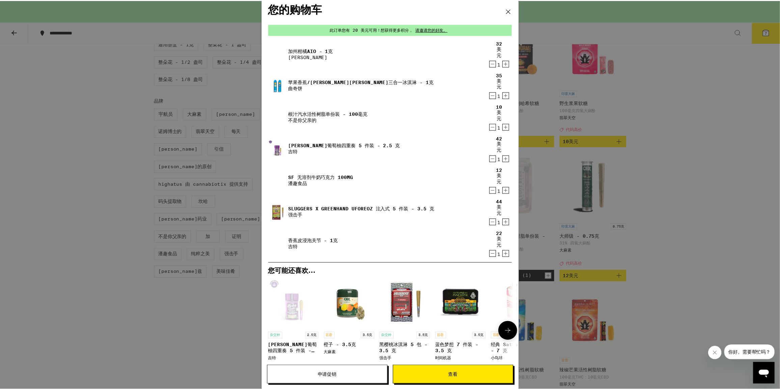
scroll to position [0, 0]
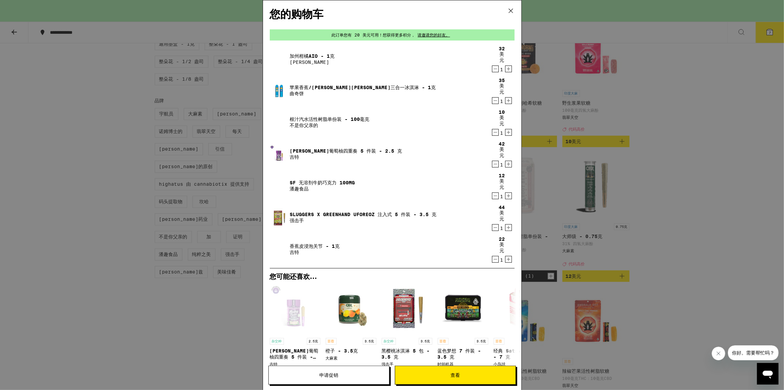
click at [510, 10] on icon at bounding box center [511, 11] width 4 height 4
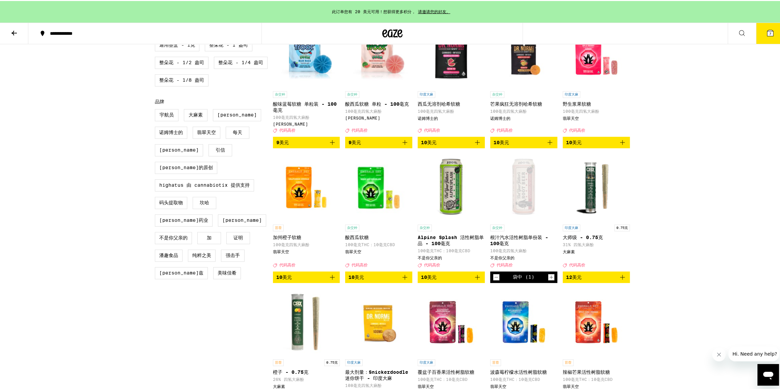
scroll to position [421, 0]
